Goal: Check status: Check status

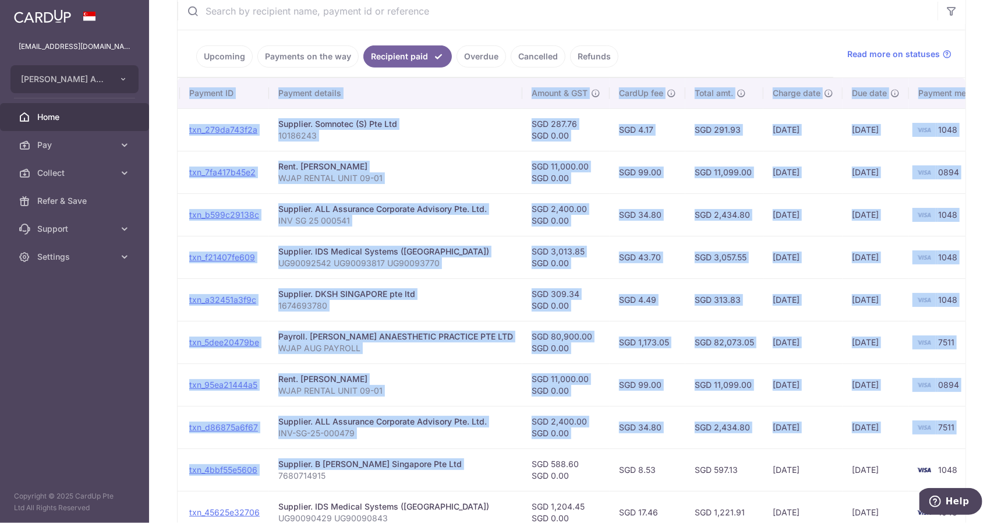
scroll to position [0, 147]
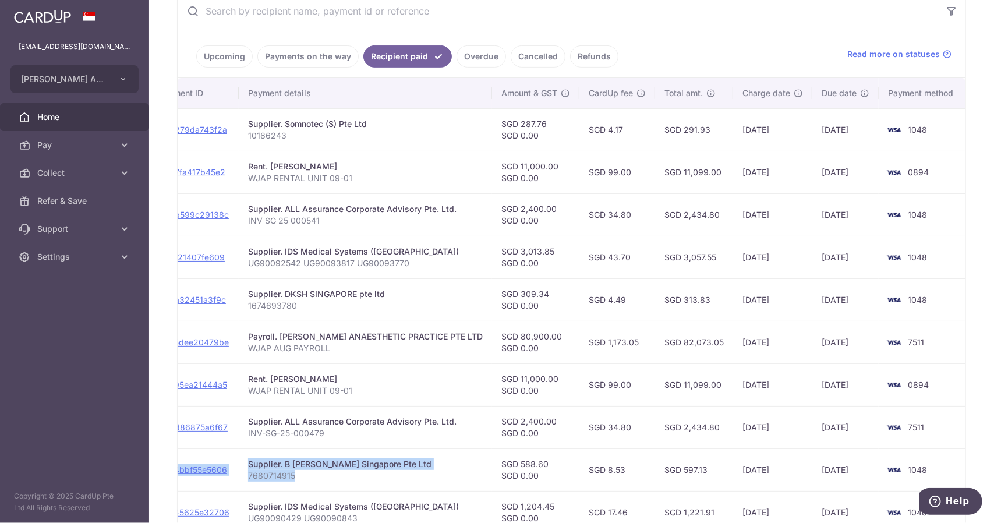
drag, startPoint x: 551, startPoint y: 485, endPoint x: 948, endPoint y: 441, distance: 399.5
click at [948, 441] on tbody "PDF Receipt Payment Sent txn_279da743f2a Supplier. Somnotec (S) Pte Ltd 1018624…" at bounding box center [499, 320] width 936 height 425
click at [973, 238] on div "× Pause Schedule Pause all future payments in this series Pause just this one p…" at bounding box center [571, 261] width 845 height 523
click at [62, 121] on span "Home" at bounding box center [75, 117] width 77 height 12
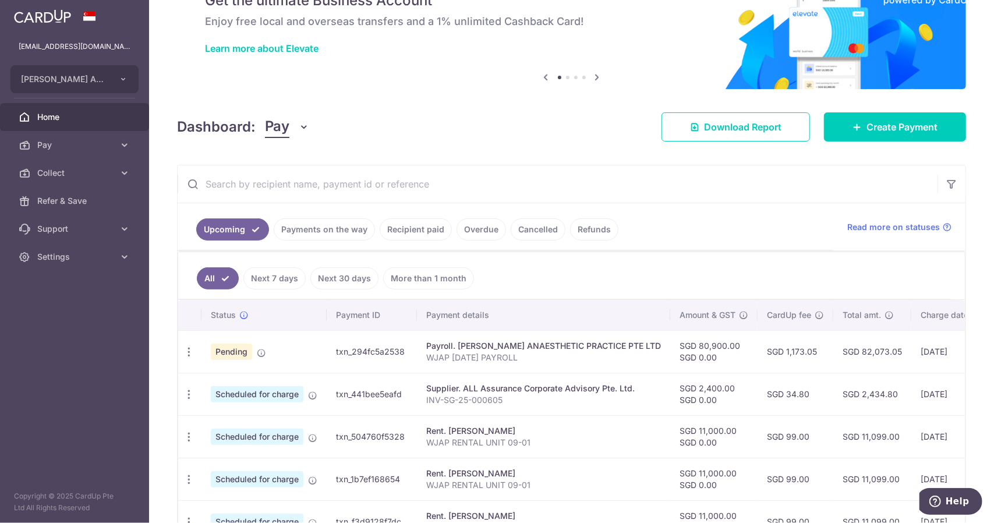
scroll to position [175, 0]
